Goal: Information Seeking & Learning: Find specific fact

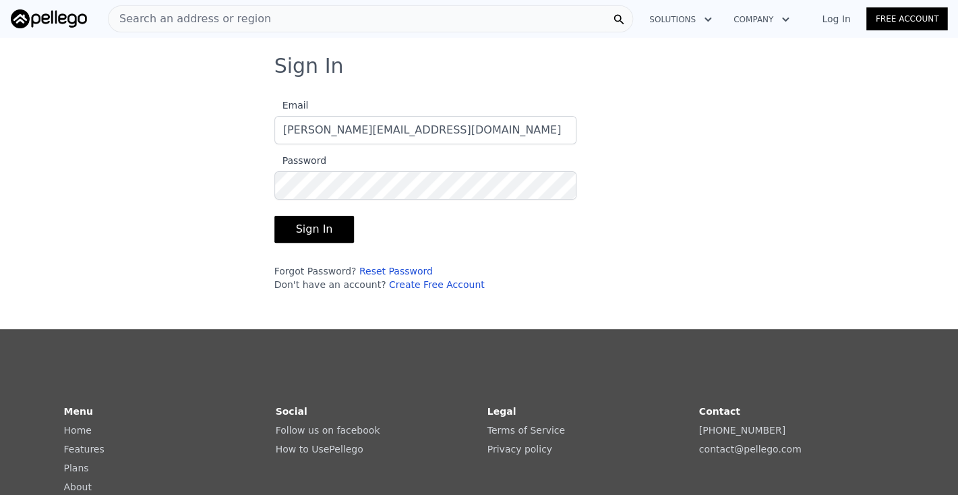
type input "[PERSON_NAME][EMAIL_ADDRESS][DOMAIN_NAME]"
click at [302, 234] on button "Sign In" at bounding box center [314, 229] width 80 height 27
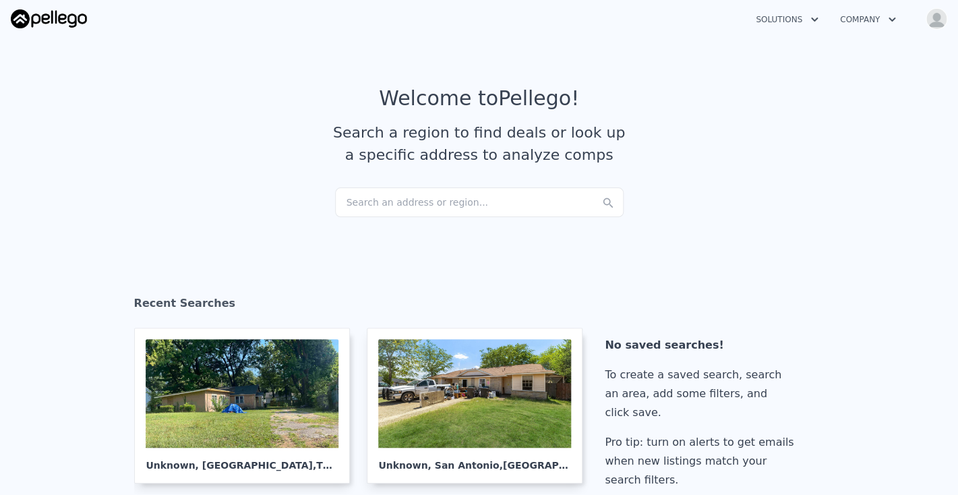
click at [382, 203] on div "Search an address or region..." at bounding box center [479, 202] width 288 height 30
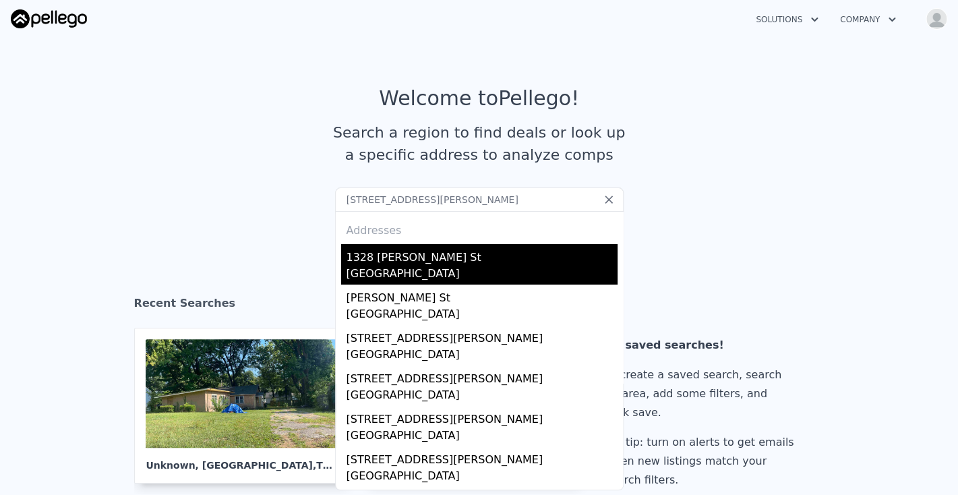
type input "[STREET_ADDRESS][PERSON_NAME]"
click at [398, 259] on div "1328 [PERSON_NAME] St" at bounding box center [481, 255] width 271 height 22
